Goal: Consume media (video, audio)

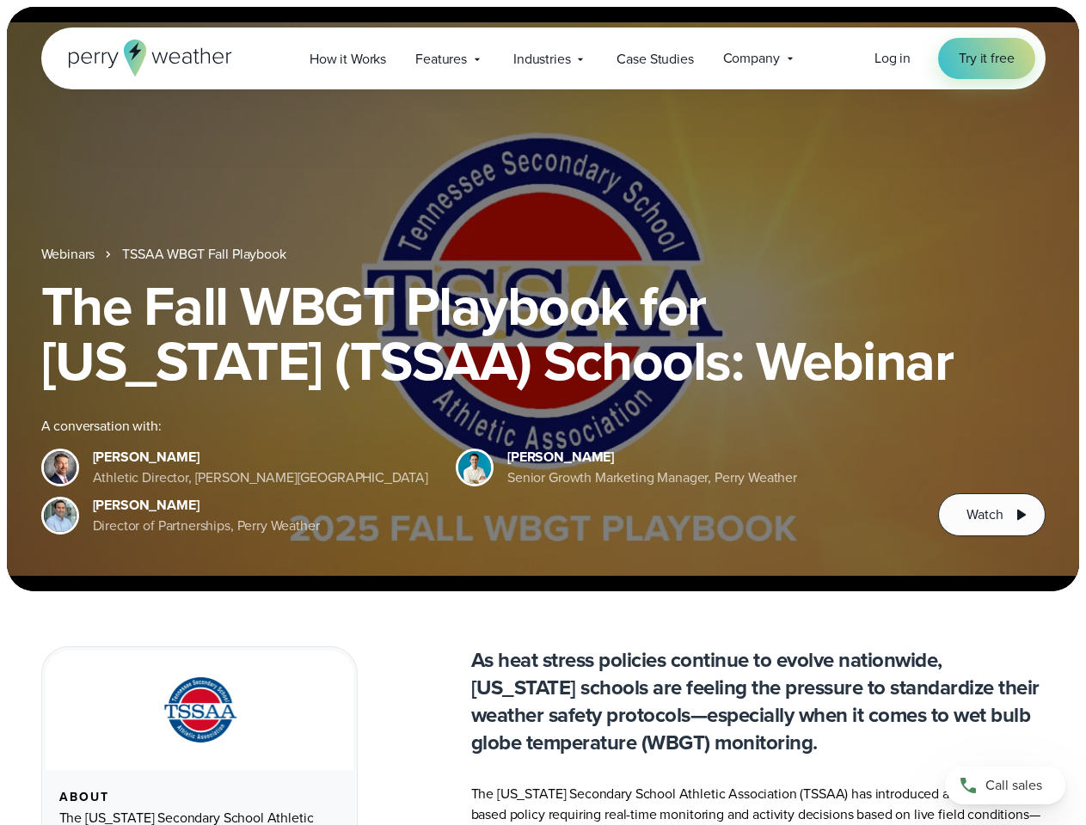
click at [542, 413] on div "The Fall WBGT Playbook for [US_STATE] (TSSAA) Schools: Webinar A conversation w…" at bounding box center [543, 408] width 1004 height 258
click at [542, 58] on span "Industries" at bounding box center [541, 59] width 57 height 21
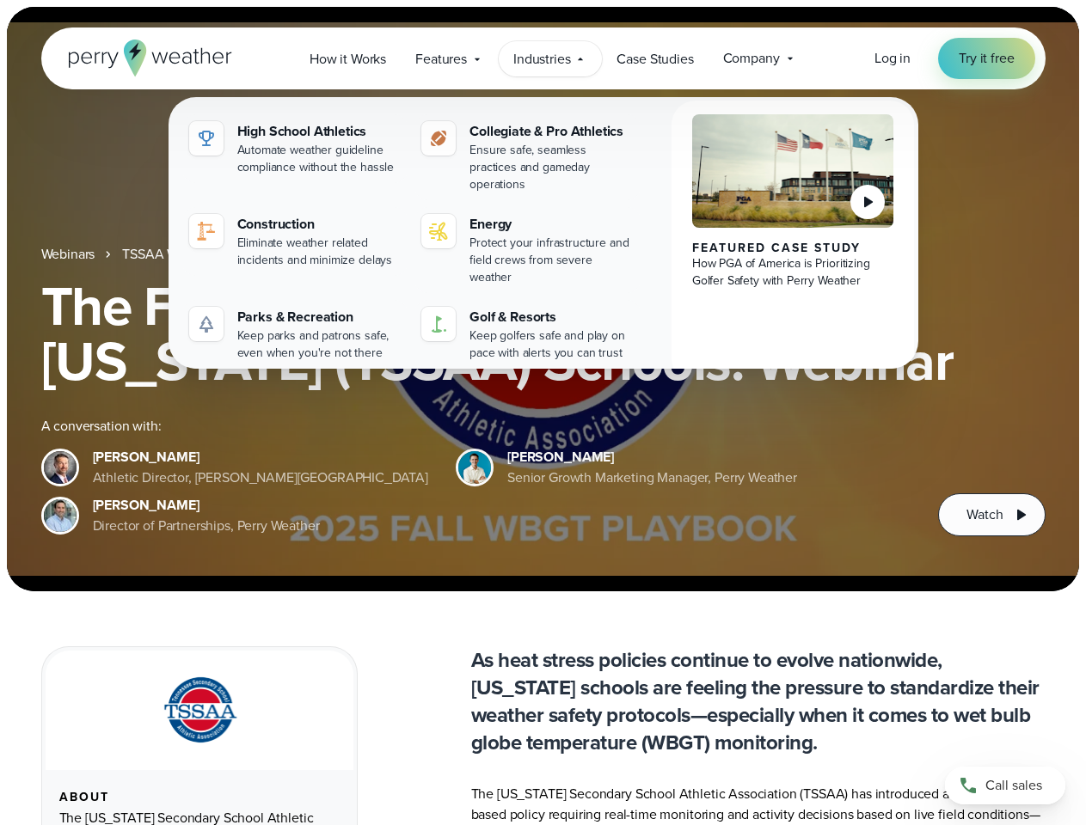
click at [542, 299] on h1 "The Fall WBGT Playbook for [US_STATE] (TSSAA) Schools: Webinar" at bounding box center [543, 334] width 1004 height 110
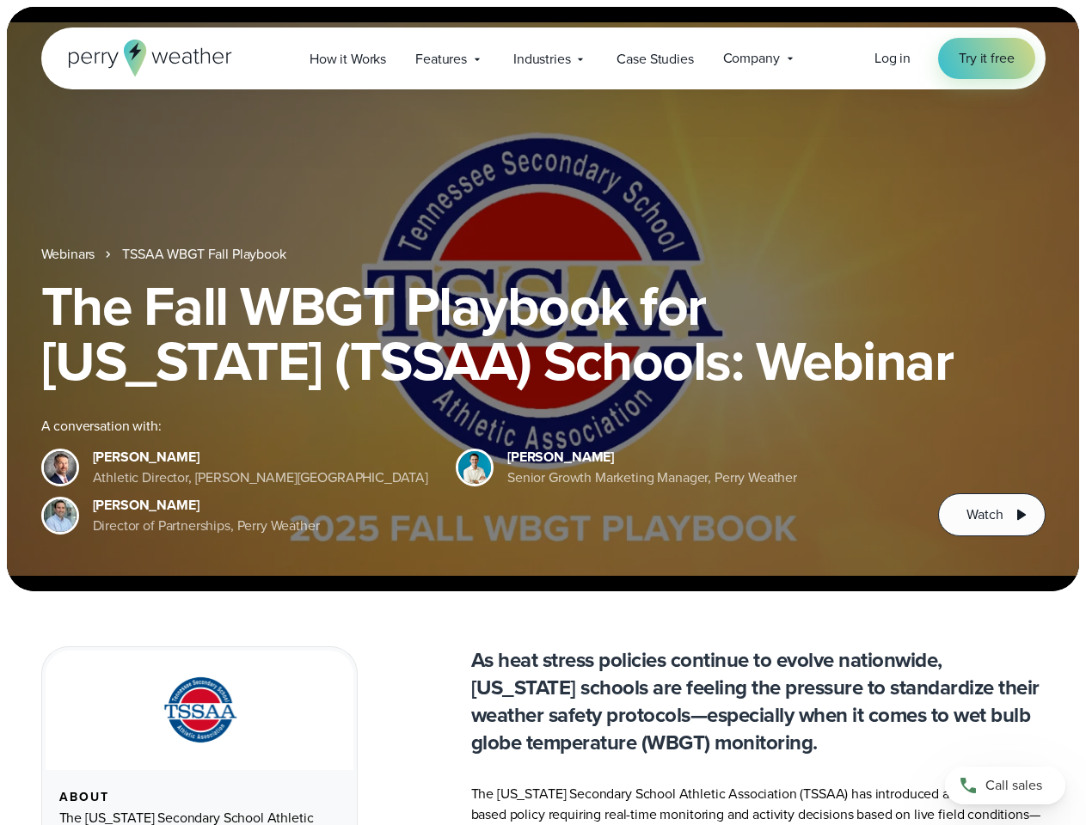
click at [205, 254] on link "TSSAA WBGT Fall Playbook" at bounding box center [203, 254] width 163 height 21
click at [991, 515] on span "Watch" at bounding box center [984, 515] width 36 height 21
